Goal: Transaction & Acquisition: Purchase product/service

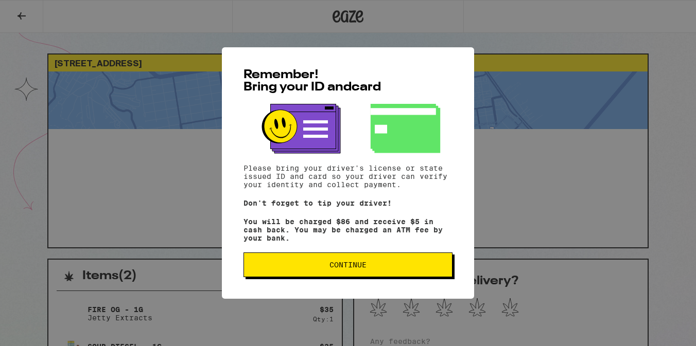
click at [333, 267] on span "Continue" at bounding box center [347, 265] width 37 height 7
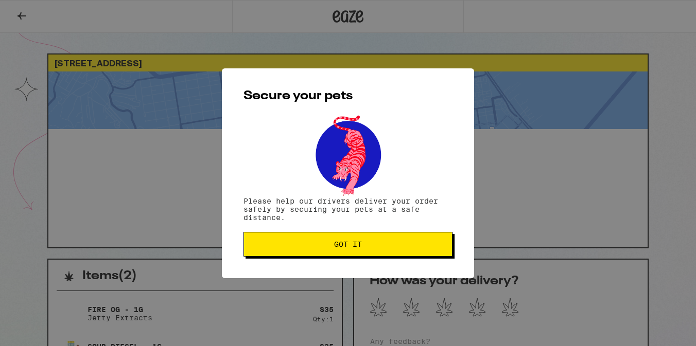
click at [311, 250] on button "Got it" at bounding box center [347, 244] width 209 height 25
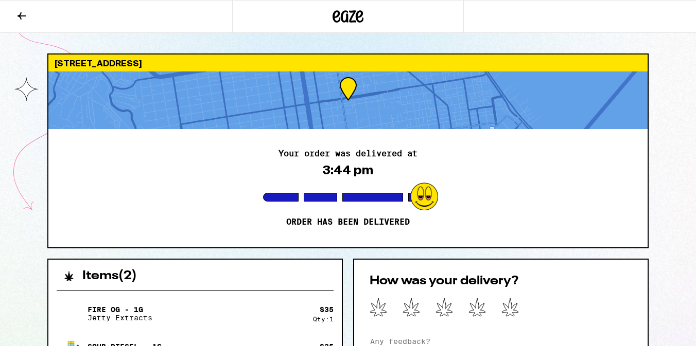
click at [19, 20] on icon at bounding box center [21, 16] width 12 height 12
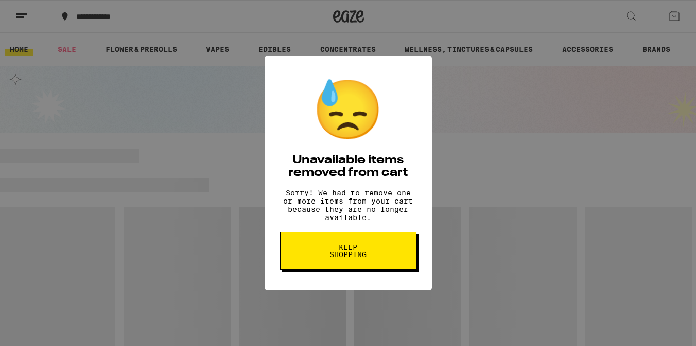
click at [335, 257] on span "Keep Shopping" at bounding box center [348, 251] width 53 height 14
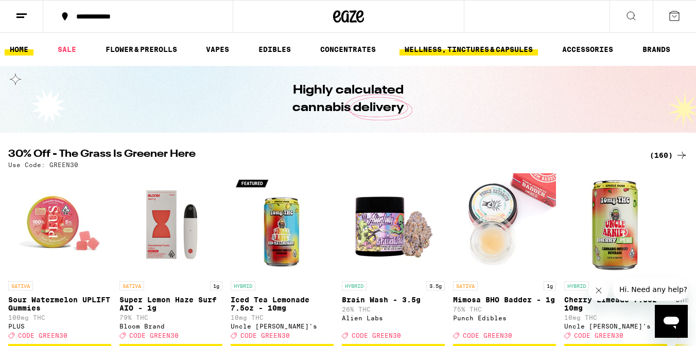
click at [428, 54] on link "WELLNESS, TINCTURES & CAPSULES" at bounding box center [468, 49] width 138 height 12
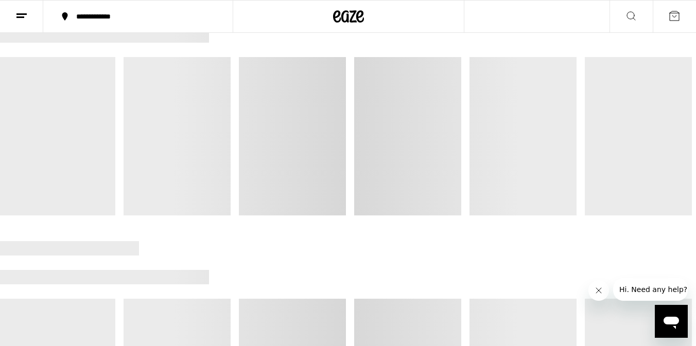
scroll to position [152, 0]
click at [598, 292] on icon "Close message from company" at bounding box center [599, 291] width 8 height 8
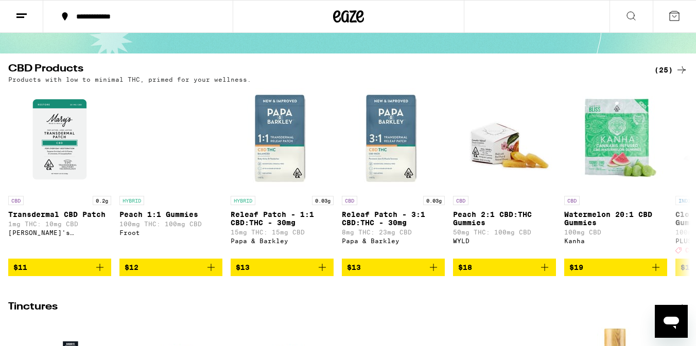
scroll to position [78, 0]
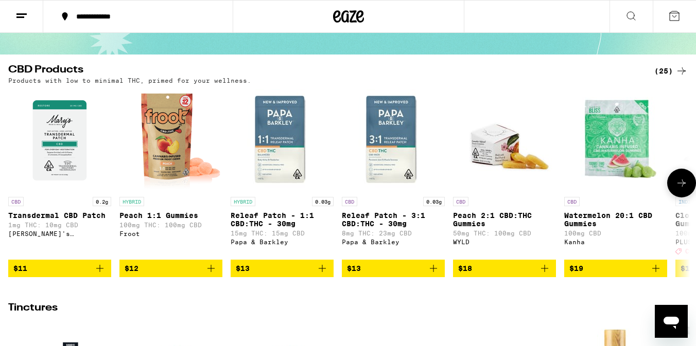
click at [681, 186] on icon at bounding box center [681, 183] width 12 height 12
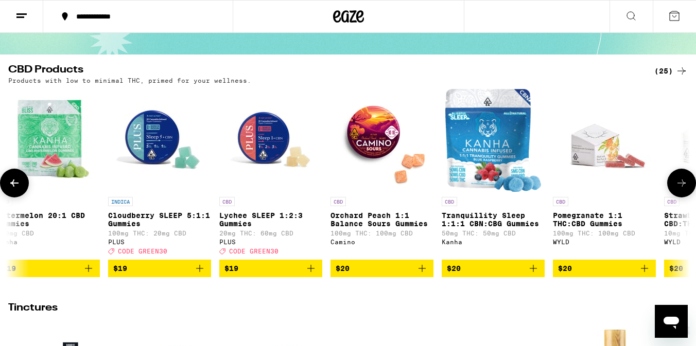
click at [681, 186] on icon at bounding box center [681, 183] width 12 height 12
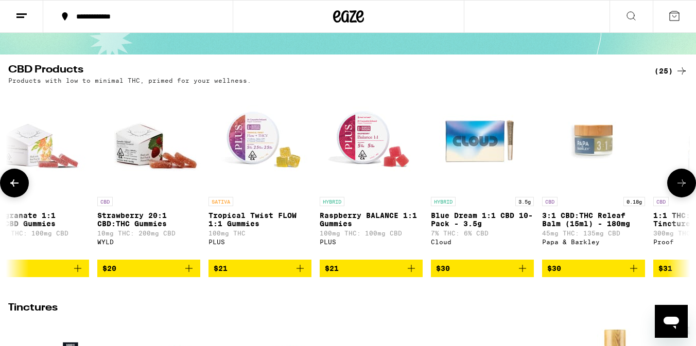
scroll to position [0, 1135]
click at [681, 187] on icon at bounding box center [681, 183] width 8 height 7
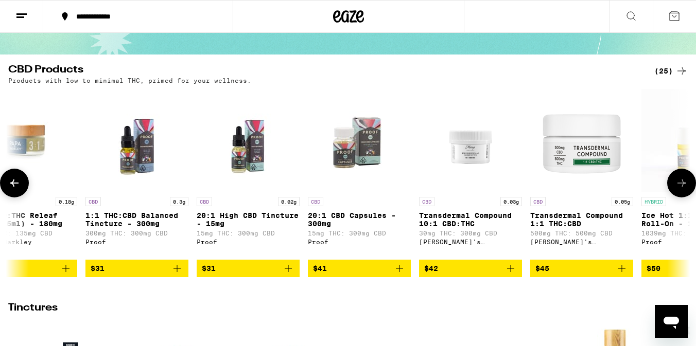
click at [681, 187] on icon at bounding box center [681, 183] width 8 height 7
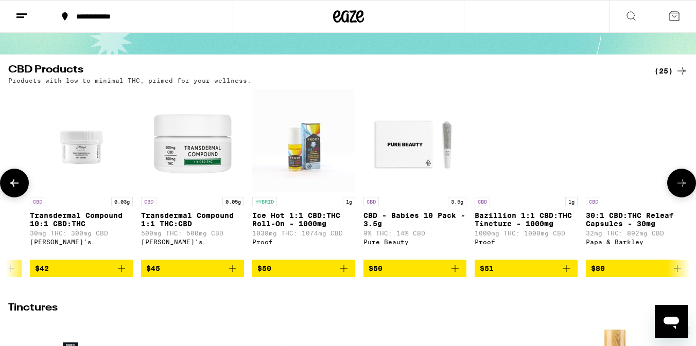
scroll to position [0, 2100]
